Goal: Use online tool/utility: Utilize a website feature to perform a specific function

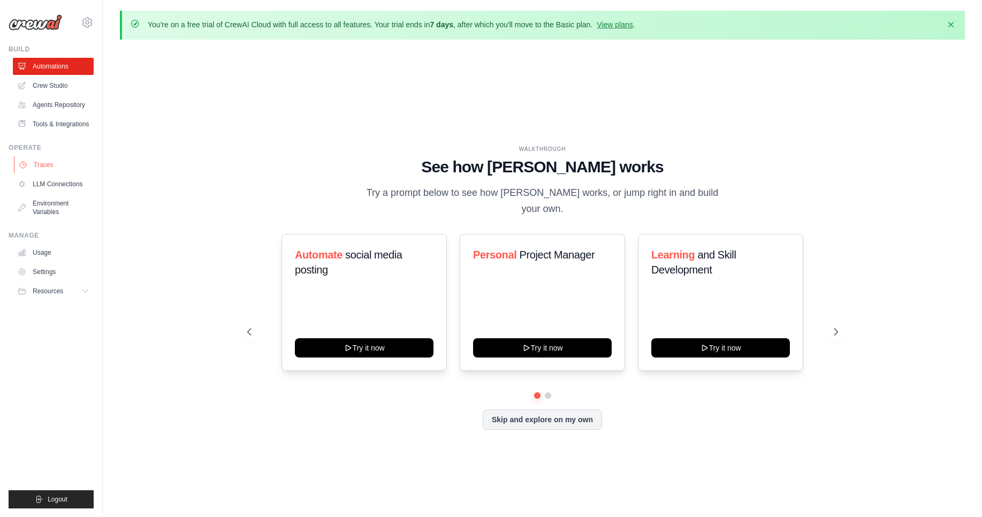
click at [68, 169] on link "Traces" at bounding box center [54, 164] width 81 height 17
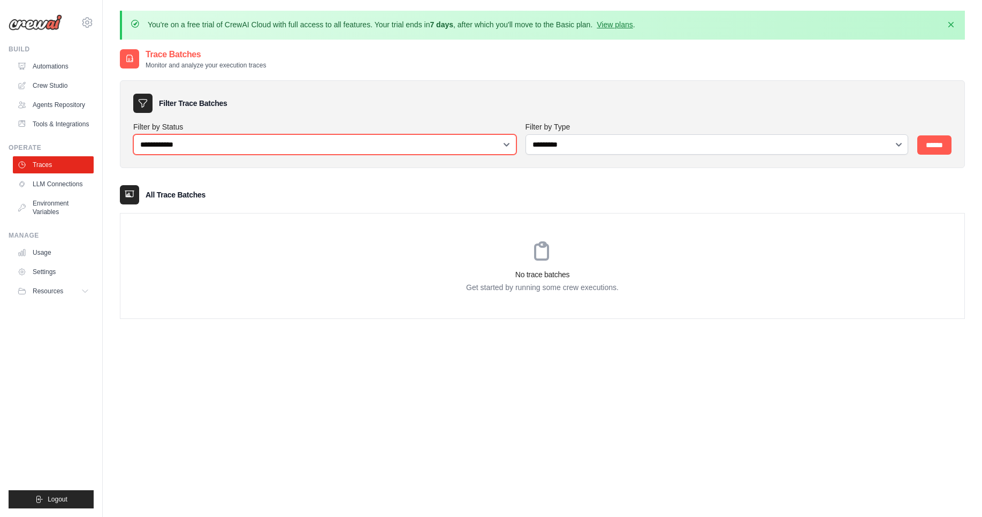
click at [330, 140] on select "**********" at bounding box center [324, 144] width 383 height 20
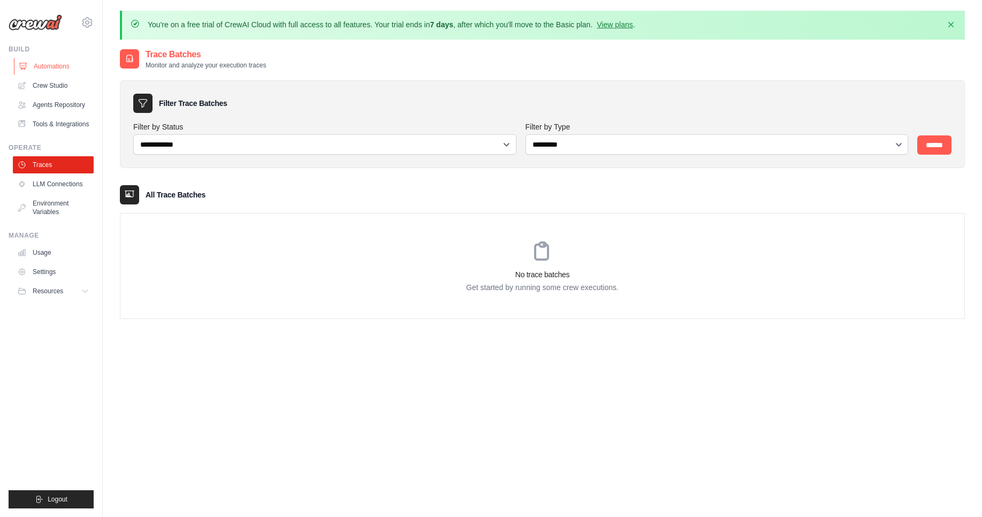
click at [54, 58] on link "Automations" at bounding box center [54, 66] width 81 height 17
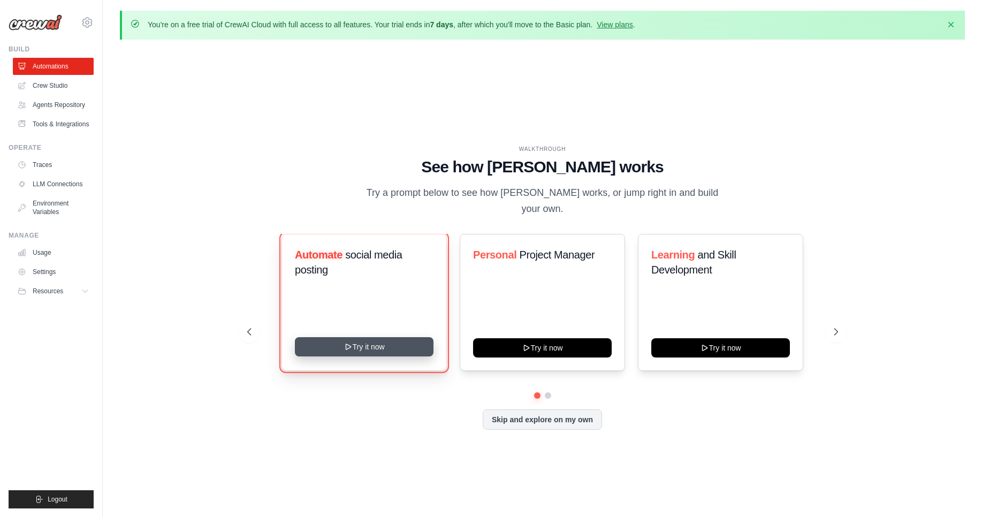
click at [397, 344] on button "Try it now" at bounding box center [364, 346] width 139 height 19
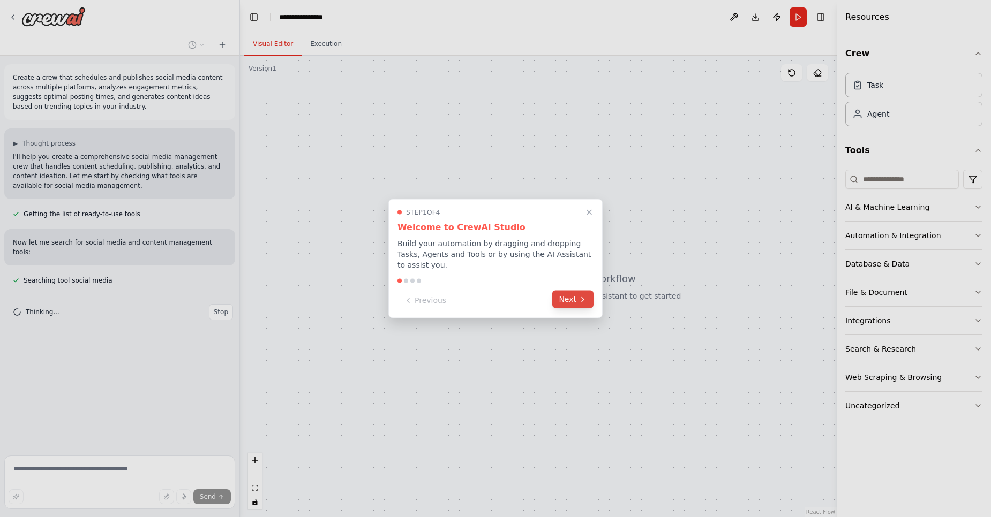
click at [573, 298] on button "Next" at bounding box center [572, 300] width 41 height 18
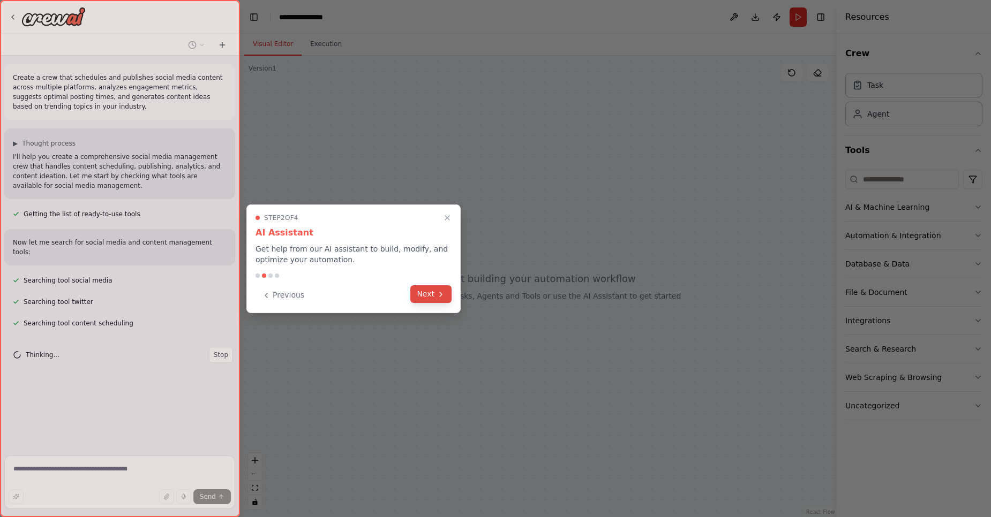
click at [422, 290] on button "Next" at bounding box center [430, 294] width 41 height 18
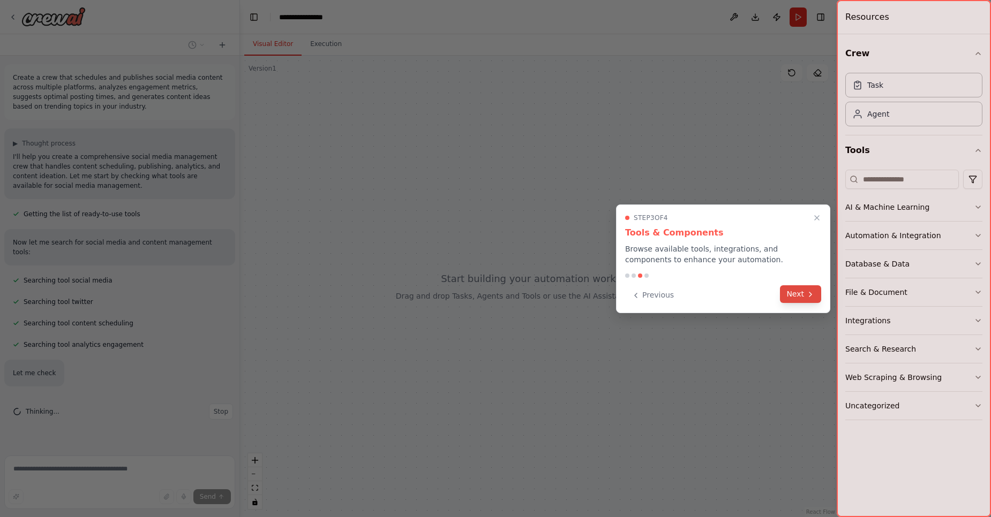
click at [802, 296] on button "Next" at bounding box center [800, 294] width 41 height 18
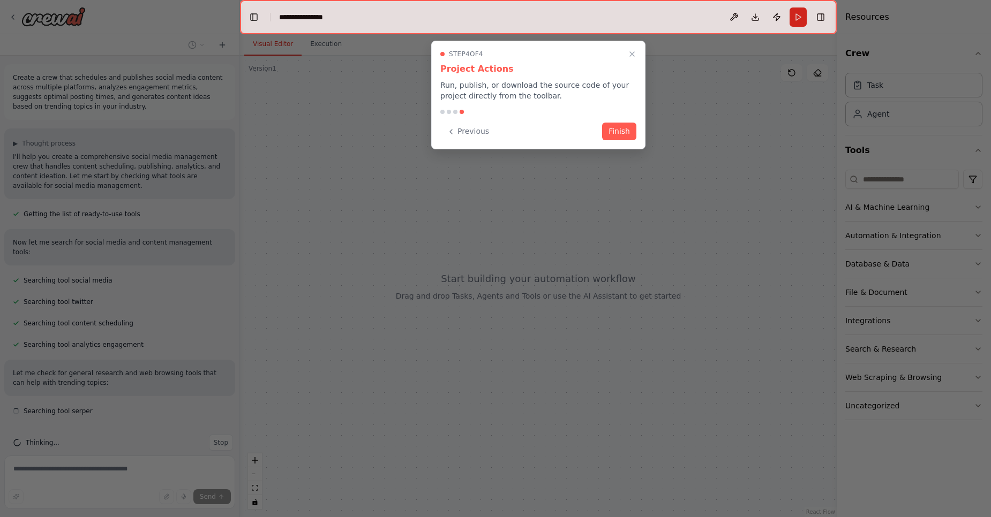
scroll to position [6, 0]
click at [619, 132] on button "Finish" at bounding box center [619, 131] width 34 height 18
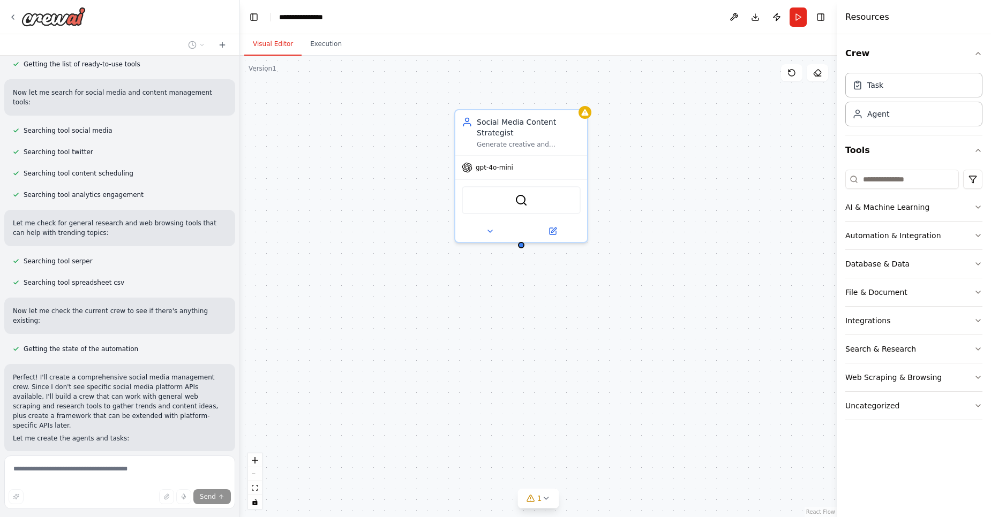
scroll to position [201, 0]
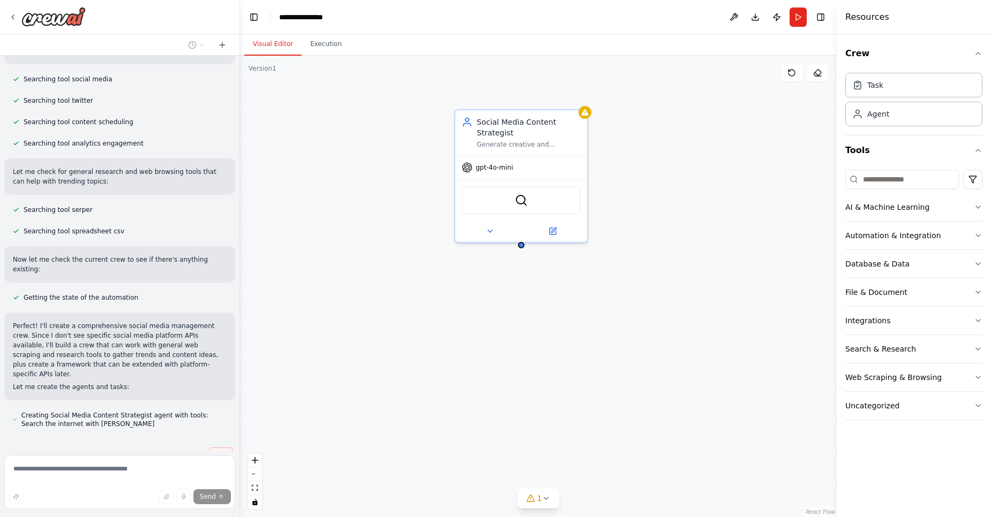
click at [214, 451] on span "Stop" at bounding box center [221, 455] width 14 height 9
type textarea "**********"
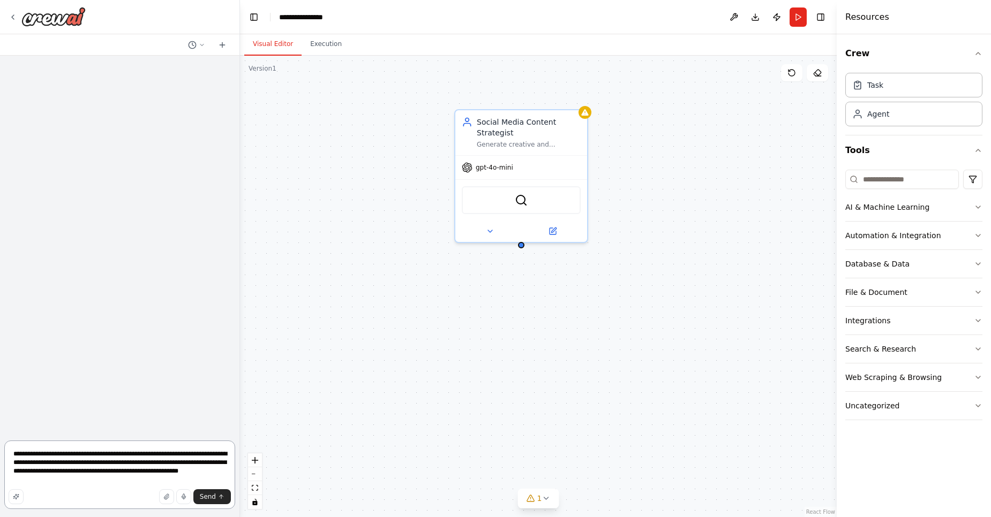
scroll to position [0, 0]
click at [313, 49] on button "Execution" at bounding box center [325, 44] width 49 height 22
click at [258, 42] on button "Visual Editor" at bounding box center [272, 44] width 57 height 22
click at [914, 95] on div "Task" at bounding box center [913, 84] width 137 height 25
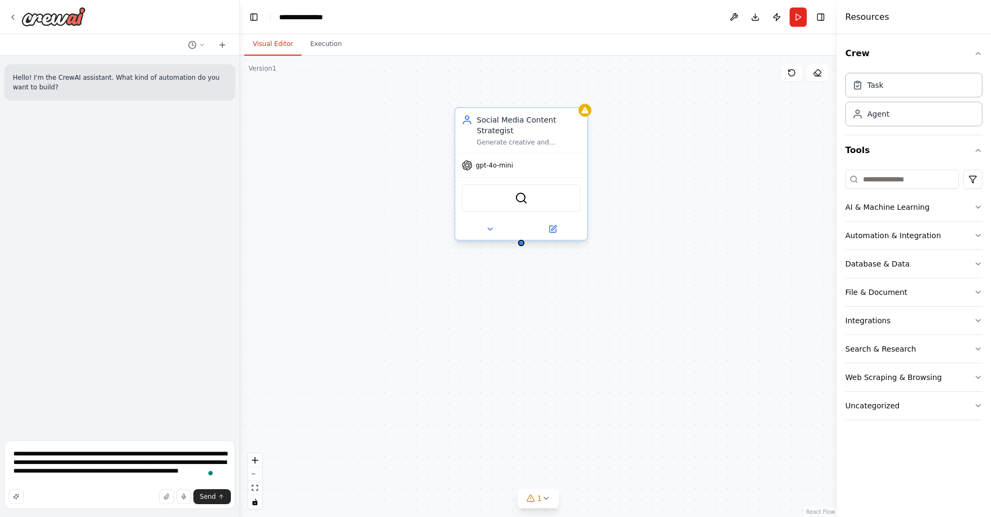
click at [495, 175] on div "gpt-4o-mini" at bounding box center [521, 166] width 132 height 24
click at [485, 170] on div "gpt-4o-mini" at bounding box center [487, 165] width 51 height 11
click at [465, 170] on icon at bounding box center [467, 166] width 10 height 10
click at [493, 166] on span "gpt-4o-mini" at bounding box center [493, 165] width 37 height 9
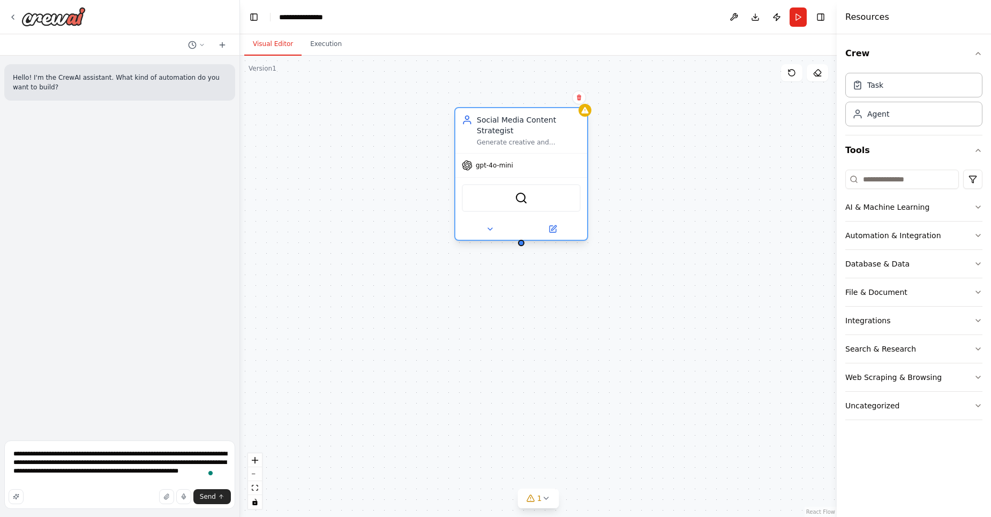
click at [493, 166] on span "gpt-4o-mini" at bounding box center [493, 165] width 37 height 9
click at [519, 205] on div "SerperDevTool" at bounding box center [521, 198] width 119 height 28
click at [519, 203] on img at bounding box center [521, 198] width 13 height 13
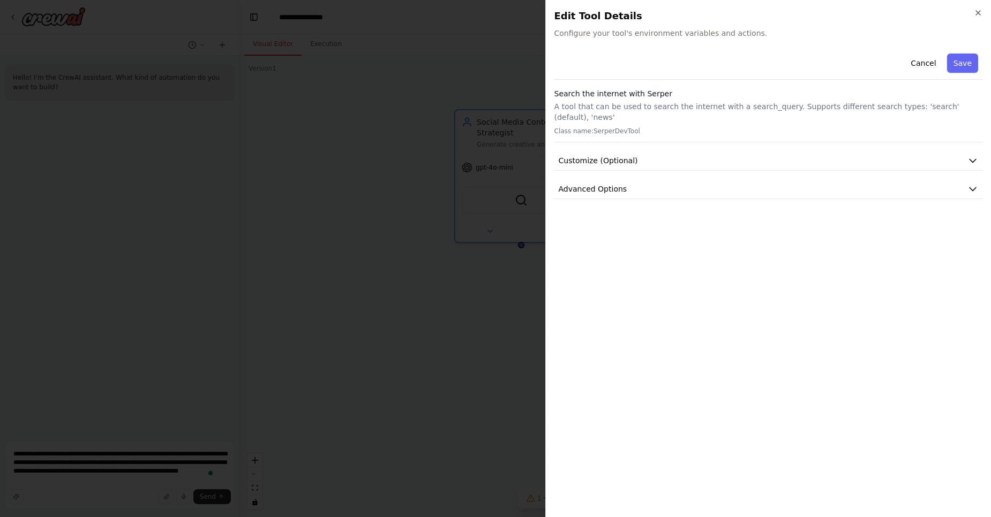
click at [682, 33] on span "Configure your tool's environment variables and actions." at bounding box center [768, 33] width 428 height 11
click at [578, 103] on p "A tool that can be used to search the internet with a search_query. Supports di…" at bounding box center [768, 111] width 428 height 21
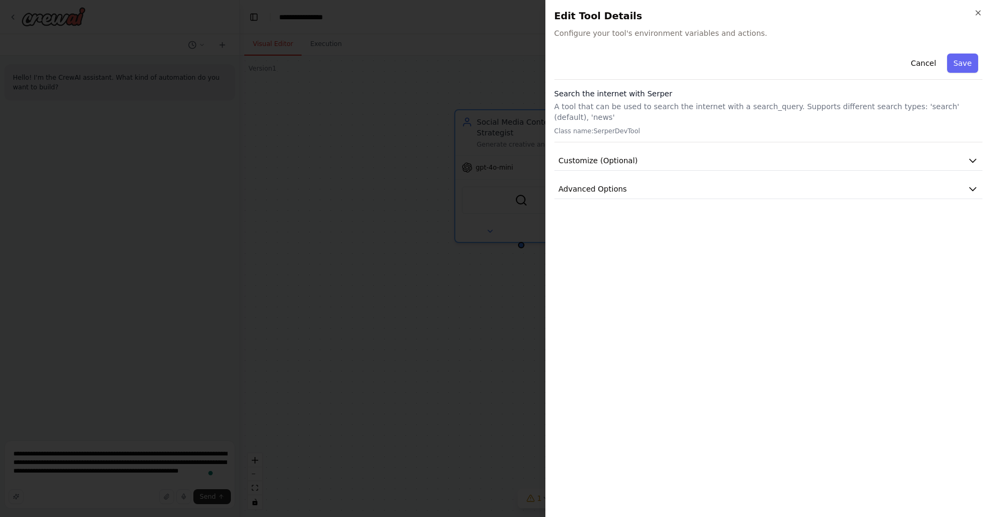
click at [608, 160] on div "Cancel Save Search the internet with Serper A tool that can be used to search t…" at bounding box center [768, 124] width 428 height 150
click at [601, 155] on span "Customize (Optional)" at bounding box center [597, 160] width 79 height 11
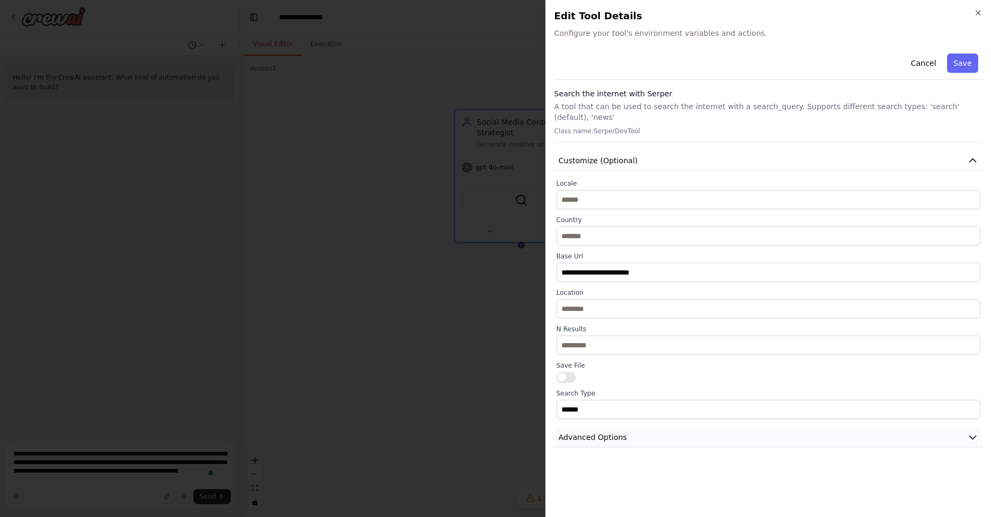
click at [601, 432] on span "Advanced Options" at bounding box center [592, 437] width 69 height 11
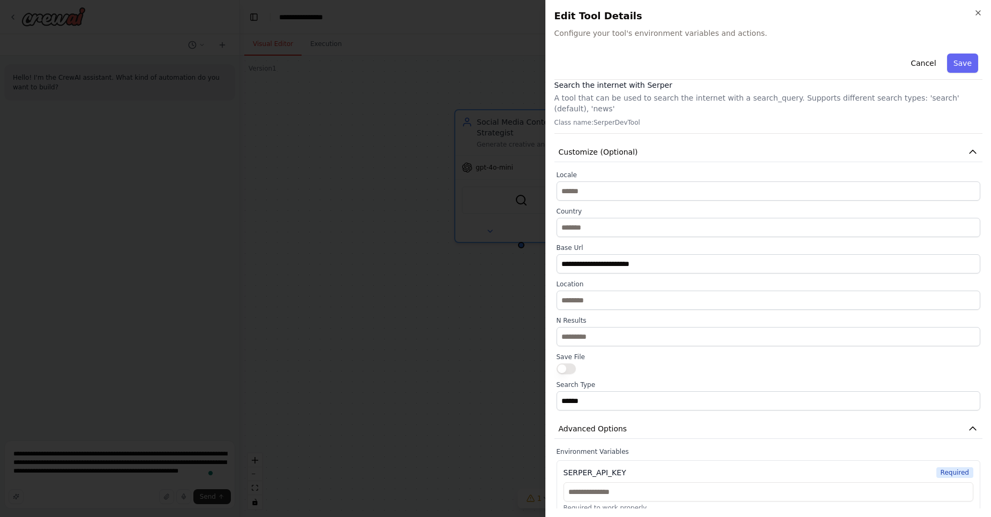
click at [976, 18] on h2 "Edit Tool Details" at bounding box center [768, 16] width 428 height 15
click at [977, 18] on h2 "Edit Tool Details" at bounding box center [768, 16] width 428 height 15
click at [978, 18] on h2 "Edit Tool Details" at bounding box center [768, 16] width 428 height 15
click at [977, 14] on icon "button" at bounding box center [977, 13] width 9 height 9
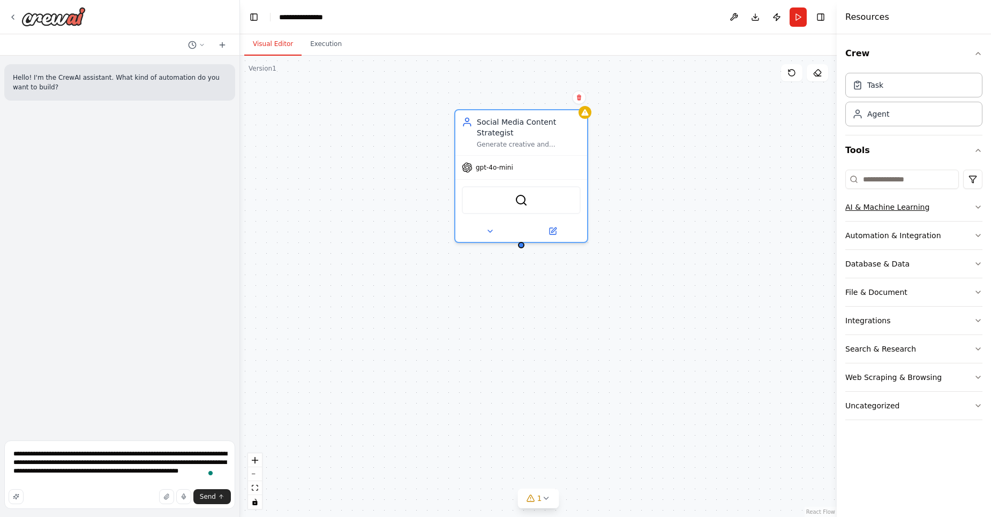
click at [903, 198] on button "AI & Machine Learning" at bounding box center [913, 207] width 137 height 28
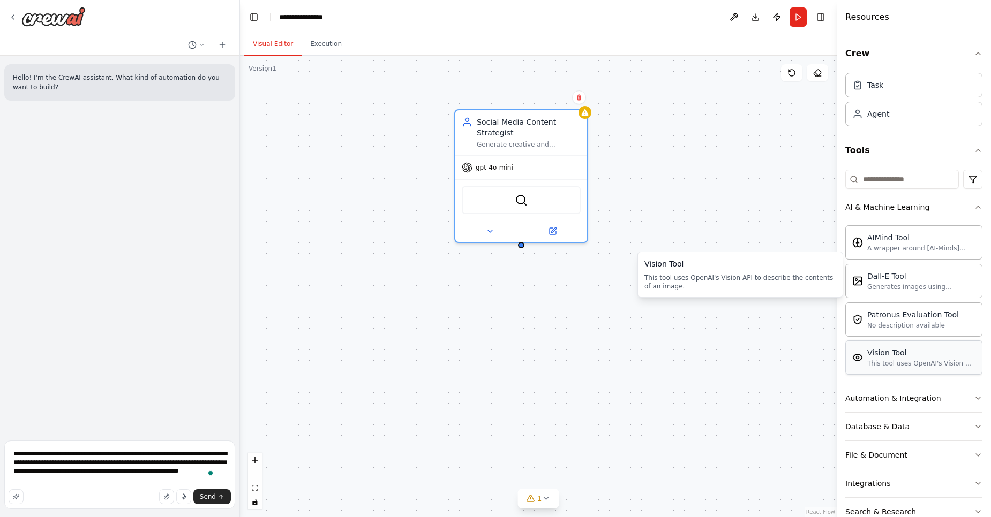
scroll to position [83, 0]
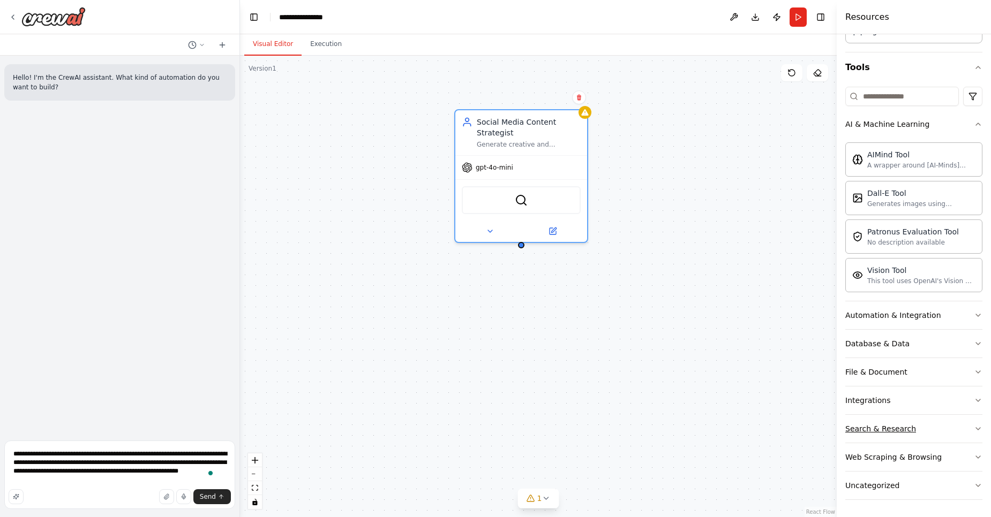
click at [877, 424] on div "Search & Research" at bounding box center [880, 429] width 71 height 11
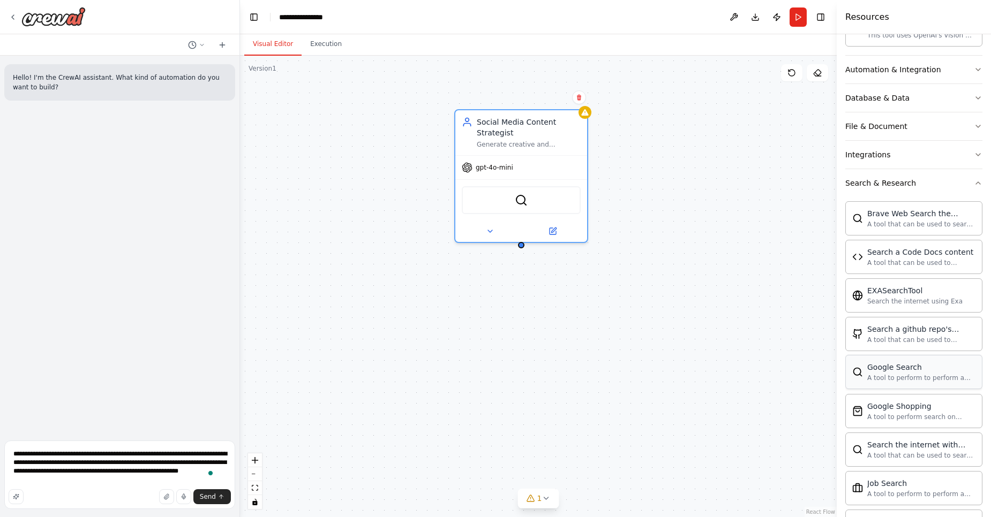
click at [895, 365] on div "Google Search" at bounding box center [921, 367] width 108 height 11
click at [540, 232] on button at bounding box center [552, 229] width 61 height 13
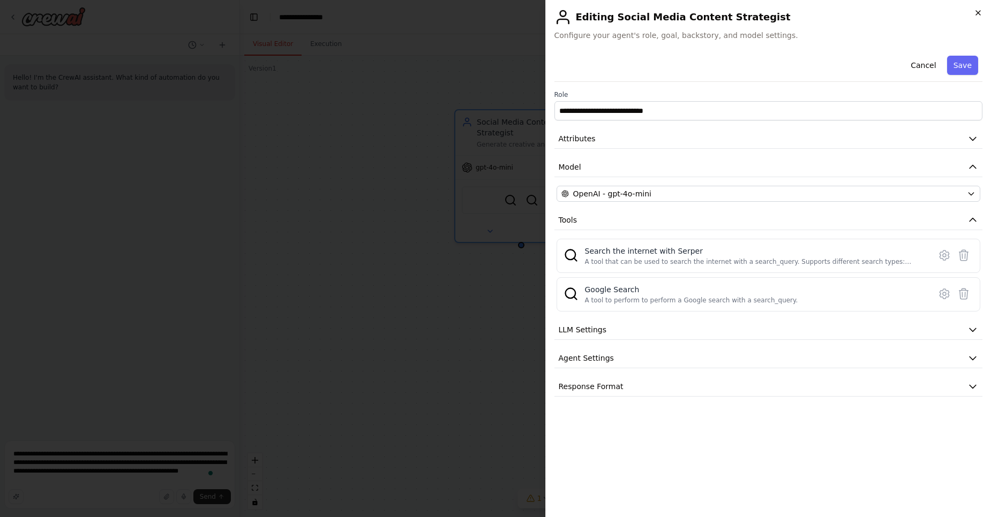
click at [977, 14] on icon "button" at bounding box center [977, 13] width 9 height 9
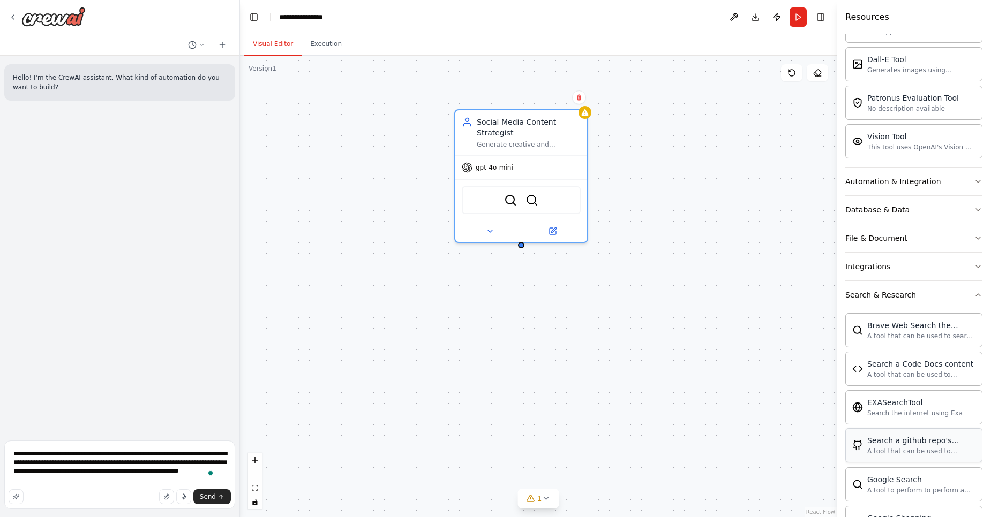
scroll to position [0, 0]
